Goal: Task Accomplishment & Management: Manage account settings

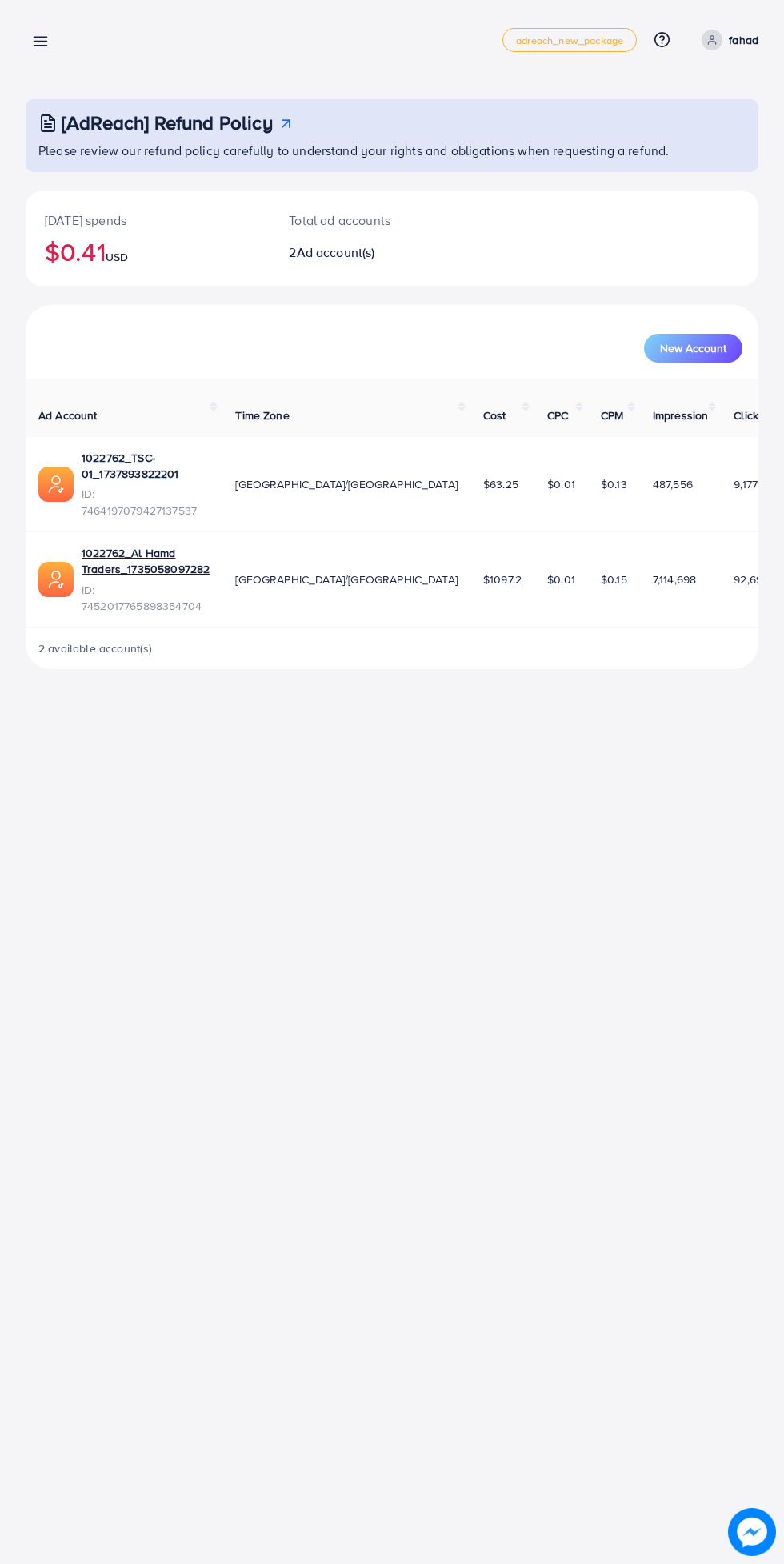
click at [40, 46] on line at bounding box center [40, 46] width 13 height 0
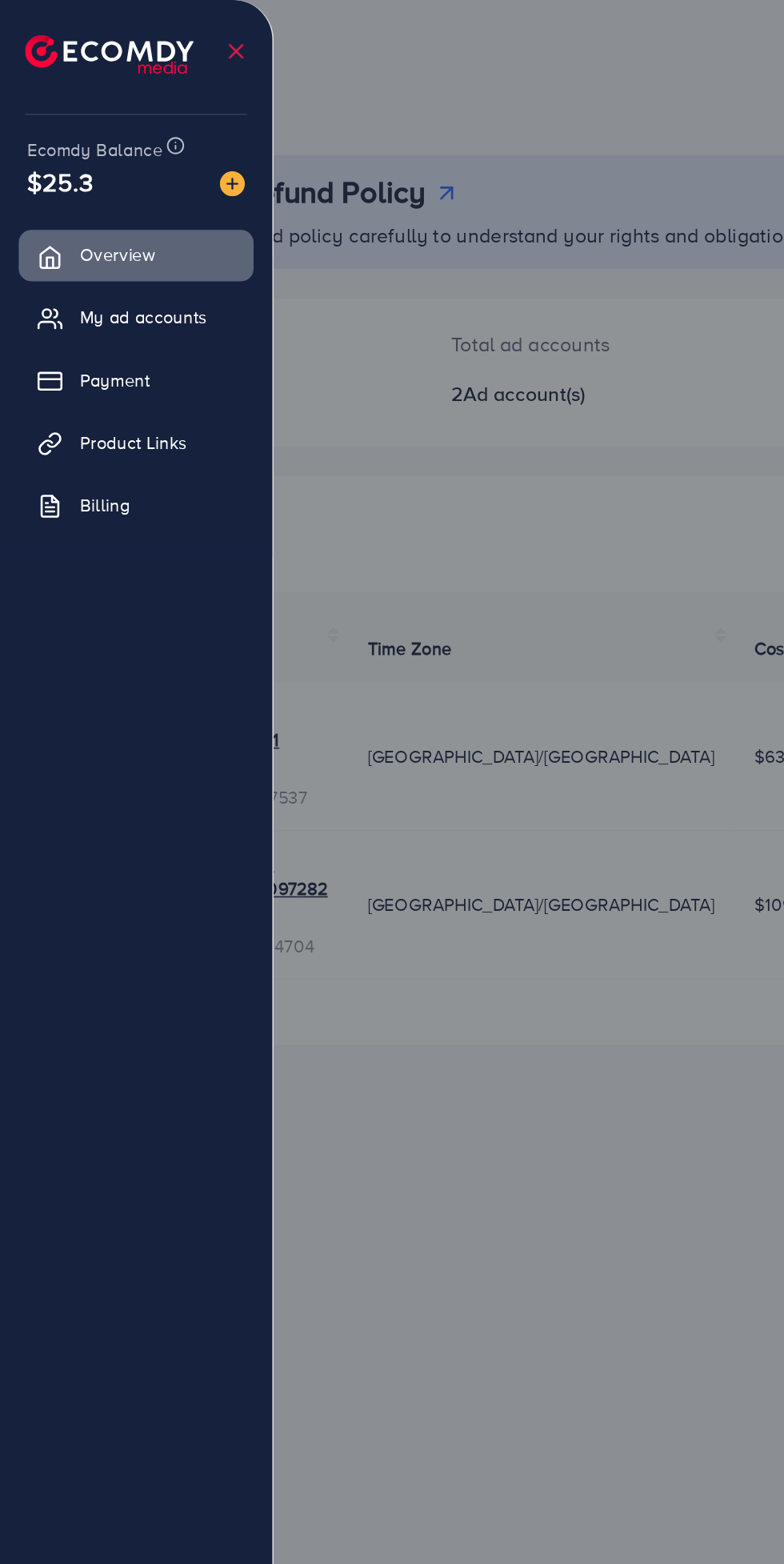
click at [118, 204] on span "My ad accounts" at bounding box center [93, 203] width 82 height 16
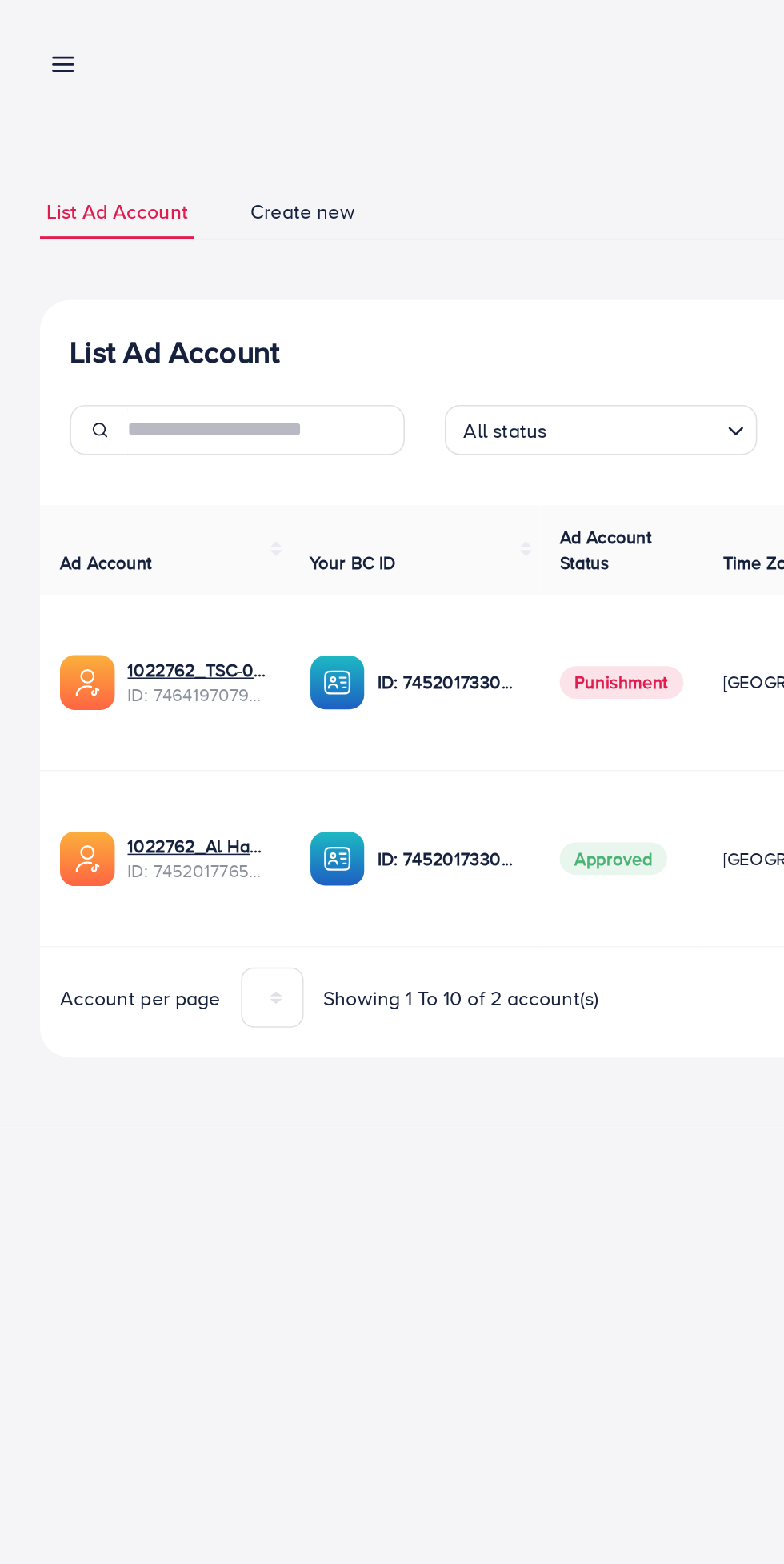
click at [142, 550] on span "ID: 7452017765898354704" at bounding box center [128, 557] width 92 height 16
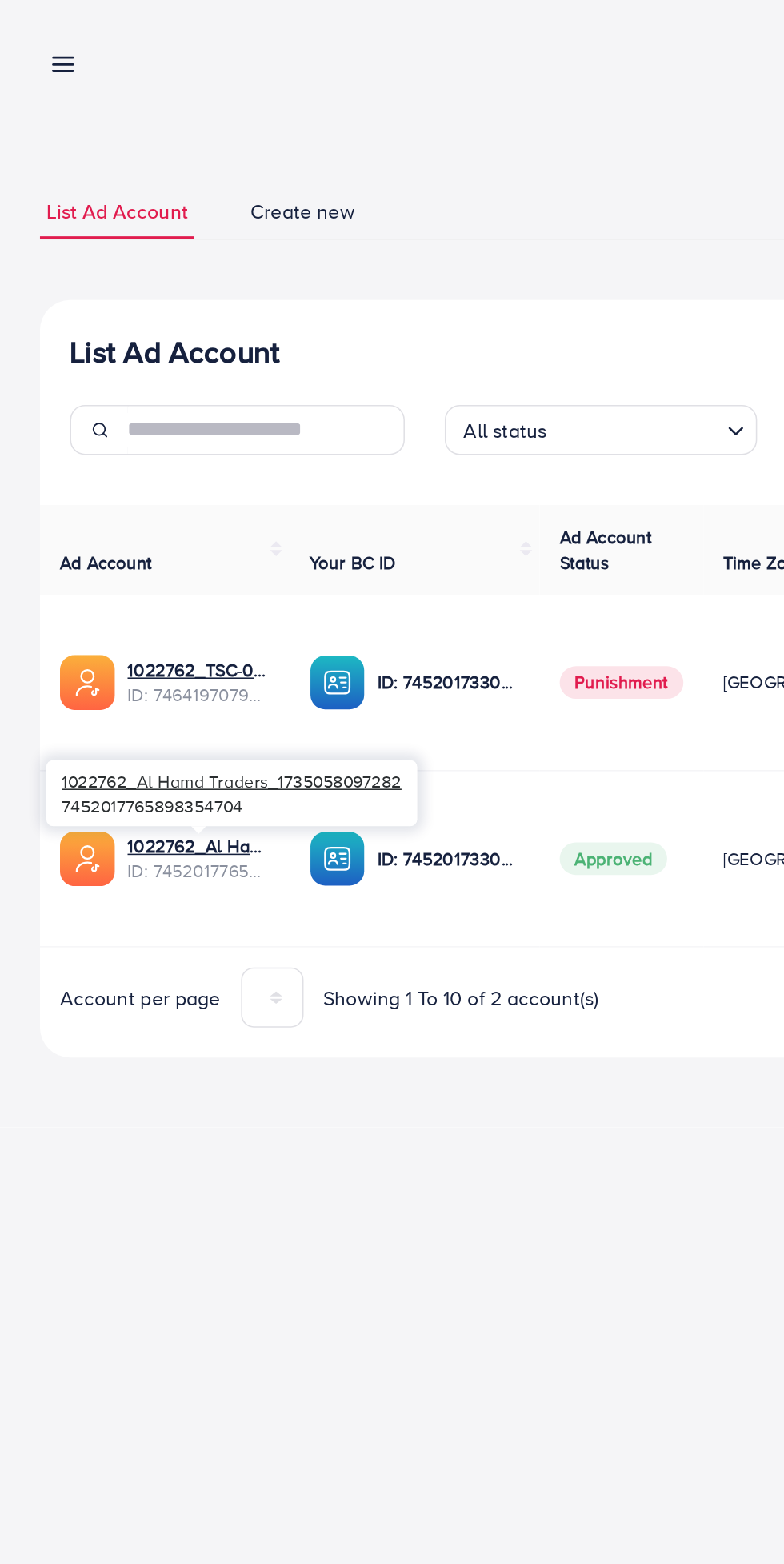
click at [61, 554] on img at bounding box center [56, 550] width 35 height 35
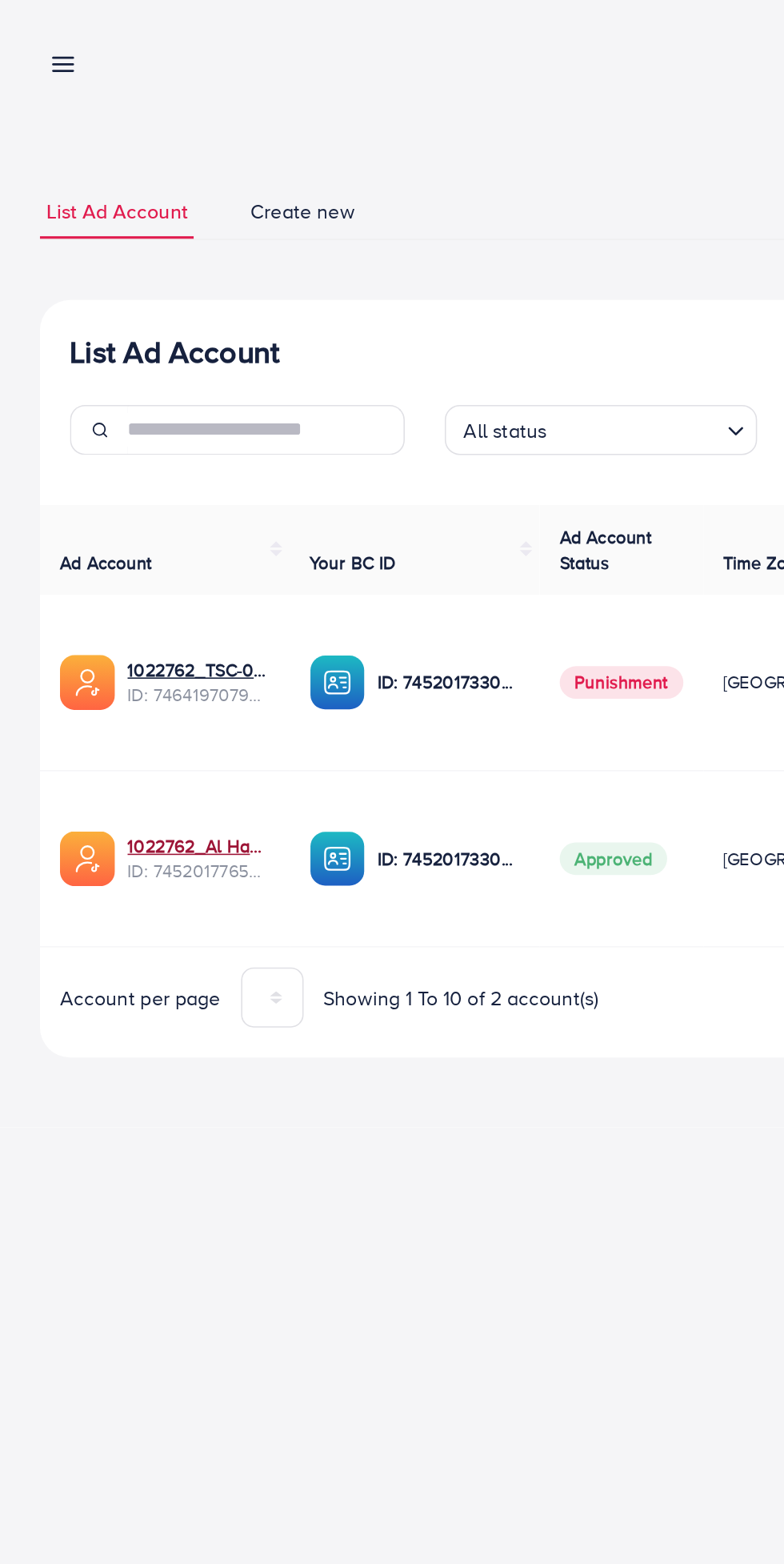
click at [126, 537] on link "1022762_Al Hamd Traders_1735058097282" at bounding box center [128, 542] width 92 height 16
